Goal: Task Accomplishment & Management: Manage account settings

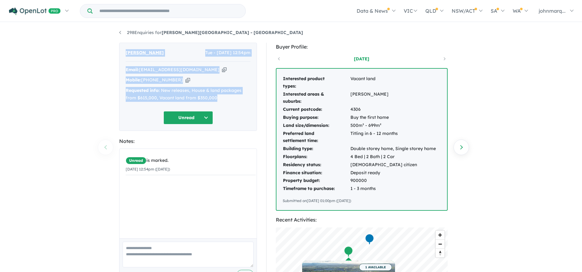
drag, startPoint x: 127, startPoint y: 52, endPoint x: 222, endPoint y: 99, distance: 106.4
click at [222, 99] on div "[PERSON_NAME] Tue - [DATE] 12:54pm Email: [EMAIL_ADDRESS][DOMAIN_NAME] Copied! …" at bounding box center [188, 87] width 138 height 88
copy div "[PERSON_NAME] Tue - [DATE] 12:54pm Email: [EMAIL_ADDRESS][DOMAIN_NAME] Copied! …"
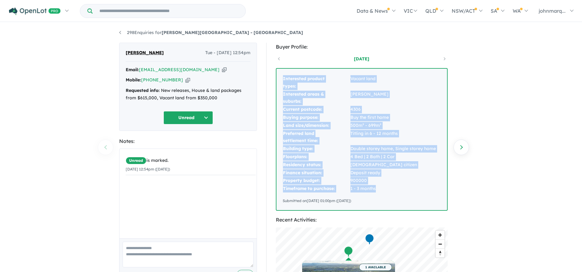
drag, startPoint x: 282, startPoint y: 77, endPoint x: 376, endPoint y: 187, distance: 143.9
click at [376, 187] on tbody "Interested product types: Vacant land Interested areas & suburbs: [PERSON_NAME]…" at bounding box center [360, 134] width 154 height 118
copy tbody "Interested product types: Vacant land Interested areas & suburbs: [PERSON_NAME]…"
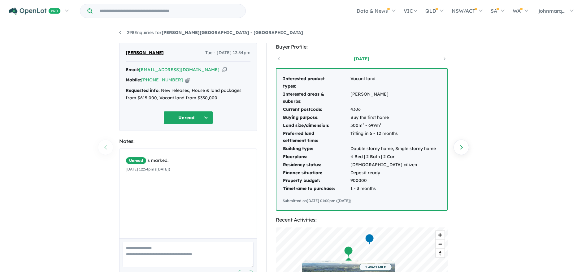
drag, startPoint x: 527, startPoint y: 90, endPoint x: 522, endPoint y: 91, distance: 4.7
click at [526, 90] on div "298 Enquiries for [PERSON_NAME][GEOGRAPHIC_DATA] - Flinders View Previous enqui…" at bounding box center [291, 148] width 582 height 250
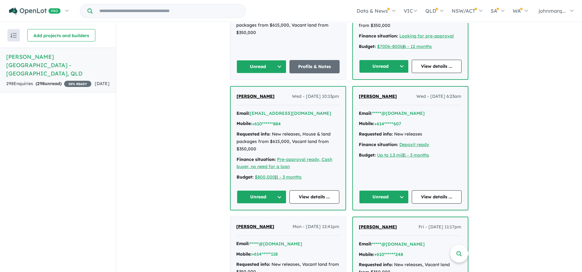
scroll to position [757, 0]
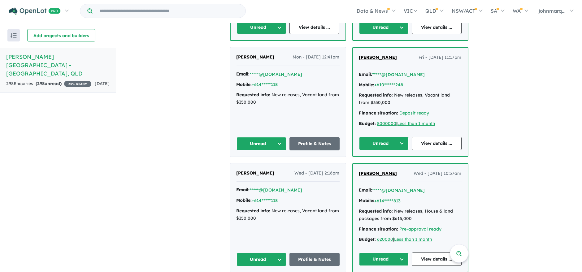
scroll to position [894, 0]
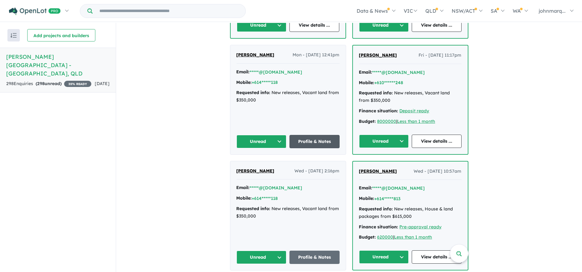
click at [306, 135] on link "Profile & Notes" at bounding box center [315, 141] width 50 height 13
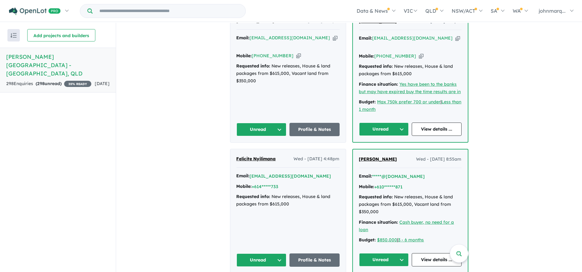
scroll to position [241, 0]
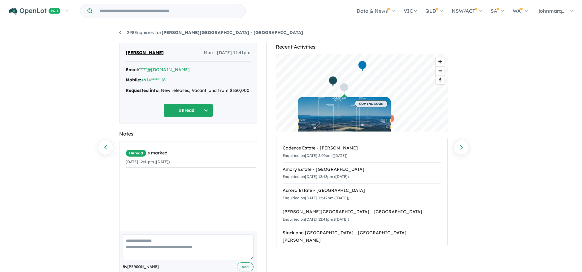
click at [190, 110] on button "Unread" at bounding box center [189, 110] width 50 height 13
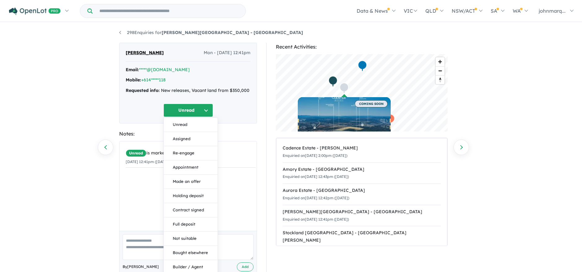
click at [83, 101] on div "298 Enquiries for Ripley View Estate - Flinders View Previous enquiry Next enqu…" at bounding box center [291, 148] width 582 height 250
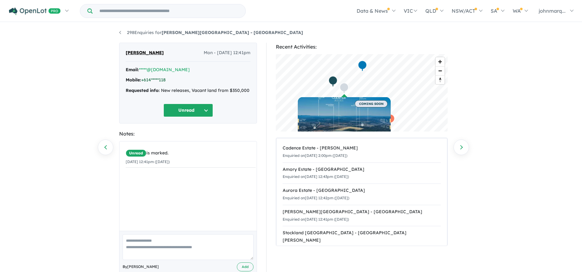
click at [150, 80] on link "+614*****118" at bounding box center [153, 80] width 24 height 6
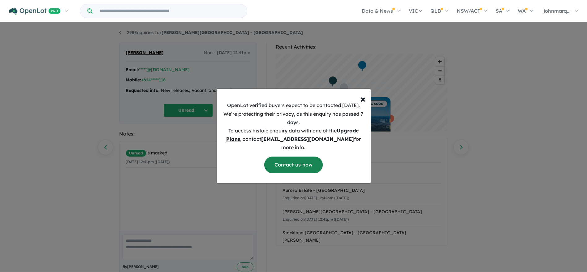
click at [289, 160] on link "Contact us now" at bounding box center [293, 165] width 59 height 16
click at [362, 104] on span "×" at bounding box center [363, 99] width 5 height 12
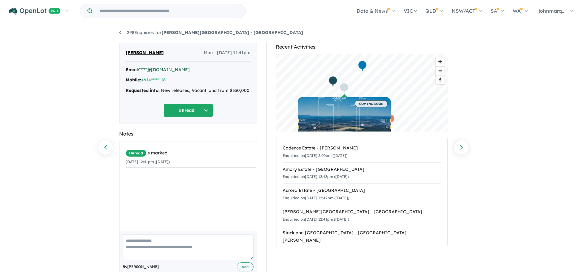
click at [156, 71] on link "*****@[DOMAIN_NAME]" at bounding box center [164, 70] width 51 height 6
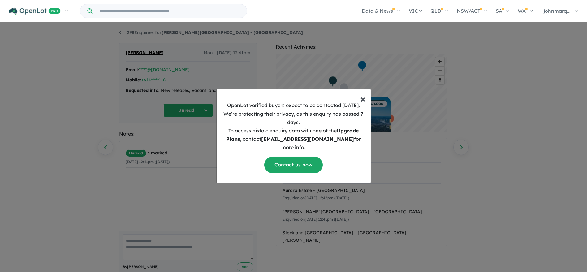
click at [363, 103] on span "×" at bounding box center [363, 99] width 5 height 12
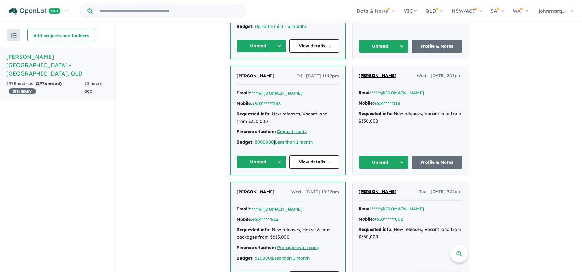
scroll to position [860, 0]
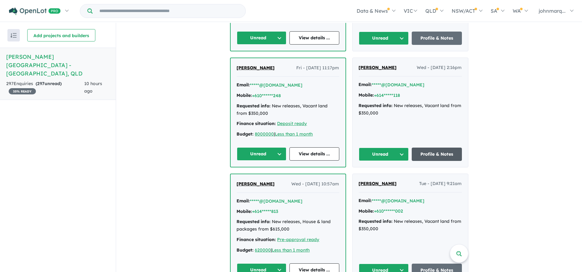
click at [434, 148] on link "Profile & Notes" at bounding box center [437, 154] width 50 height 13
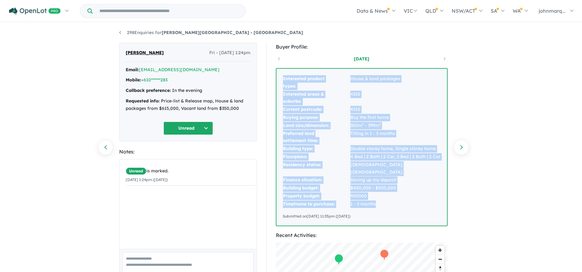
drag, startPoint x: 281, startPoint y: 78, endPoint x: 388, endPoint y: 196, distance: 159.6
click at [388, 196] on div "Interested product types: House & land packages Interested areas & suburbs: 431…" at bounding box center [362, 147] width 171 height 157
copy tbody "Interested product types: House & land packages Interested areas & suburbs: 431…"
